Goal: Information Seeking & Learning: Learn about a topic

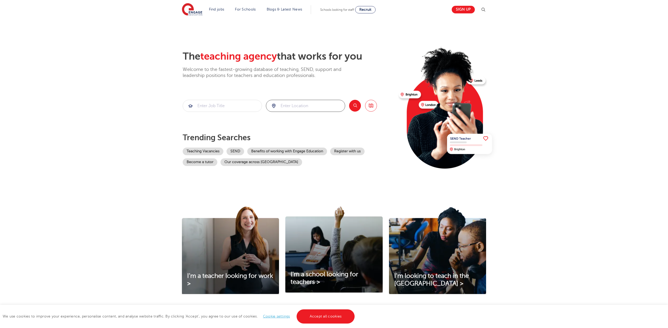
click at [301, 105] on input "search" at bounding box center [305, 106] width 79 height 12
type input "eastbourne"
click at [352, 102] on button "Search" at bounding box center [355, 106] width 12 height 12
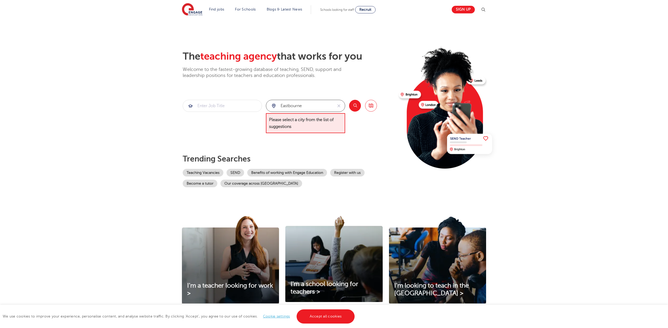
click at [320, 104] on input "eastbourne" at bounding box center [299, 106] width 67 height 12
drag, startPoint x: 317, startPoint y: 104, endPoint x: 253, endPoint y: 101, distance: 63.6
click at [253, 101] on section "eastbourne Please select a city from the list of suggestions Search Browse all …" at bounding box center [280, 117] width 194 height 34
click at [274, 105] on div at bounding box center [305, 106] width 79 height 12
click at [273, 106] on div at bounding box center [305, 106] width 79 height 12
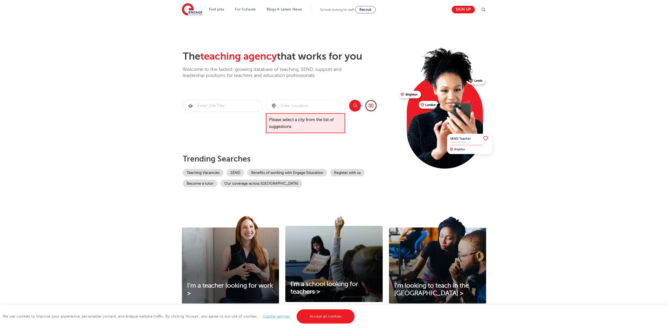
click at [370, 108] on link "Browse all Jobs" at bounding box center [371, 106] width 12 height 12
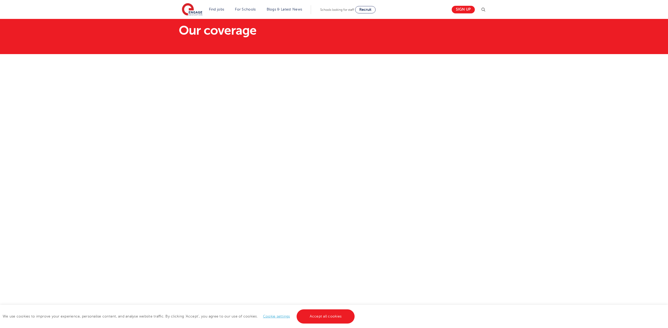
scroll to position [47, 0]
